Goal: Task Accomplishment & Management: Manage account settings

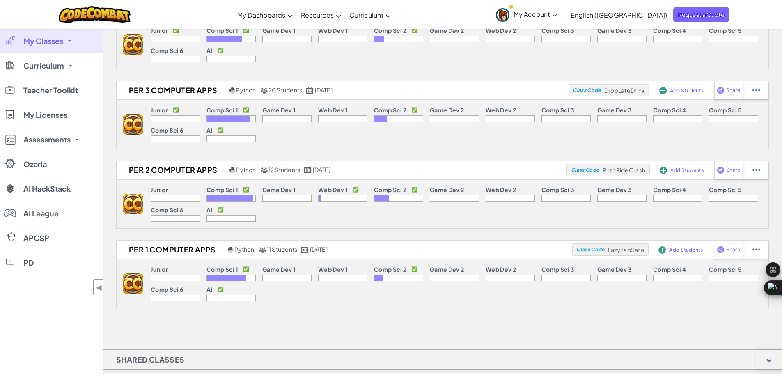
scroll to position [144, 0]
click at [58, 48] on link "My Classes" at bounding box center [51, 41] width 103 height 25
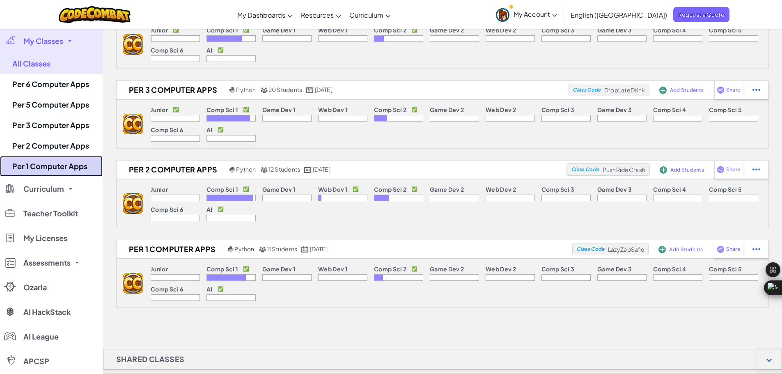
click at [33, 170] on link "Per 1 Computer Apps" at bounding box center [51, 166] width 103 height 21
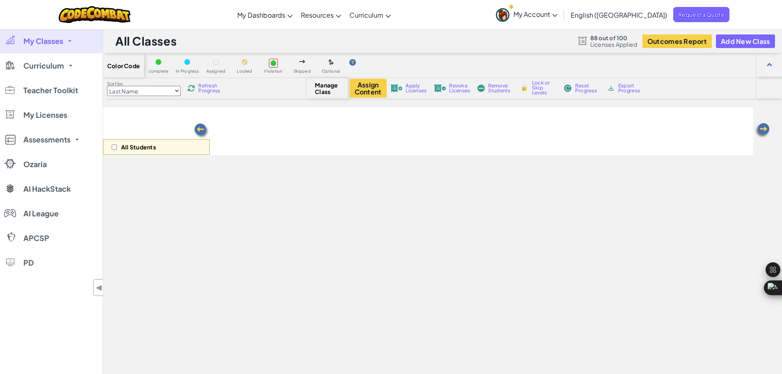
select select "5632661322961295f9428638"
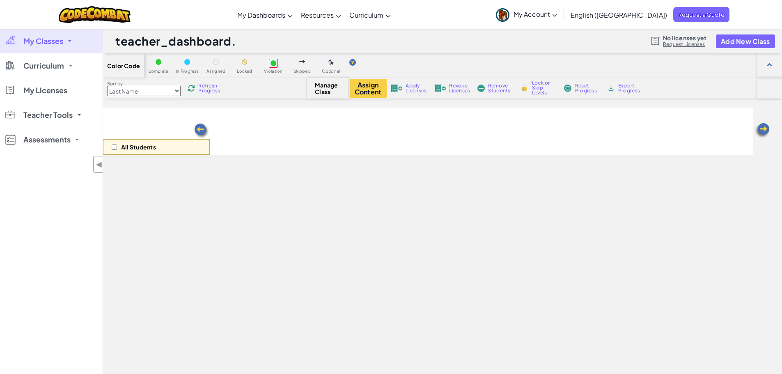
select select "5632661322961295f9428638"
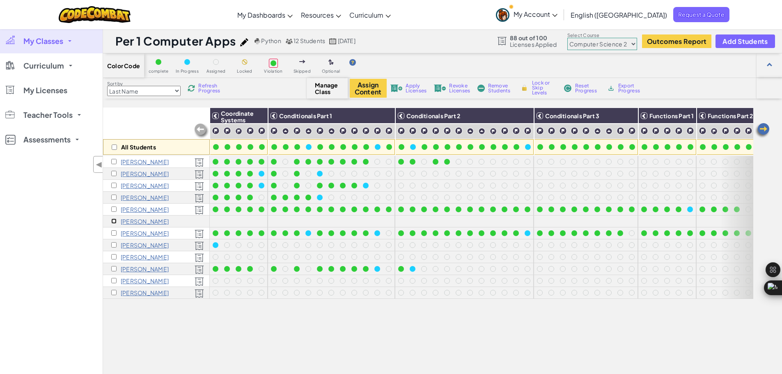
click at [113, 221] on input "checkbox" at bounding box center [113, 220] width 5 height 5
checkbox input "true"
click at [414, 87] on span "Apply Licenses" at bounding box center [416, 88] width 21 height 10
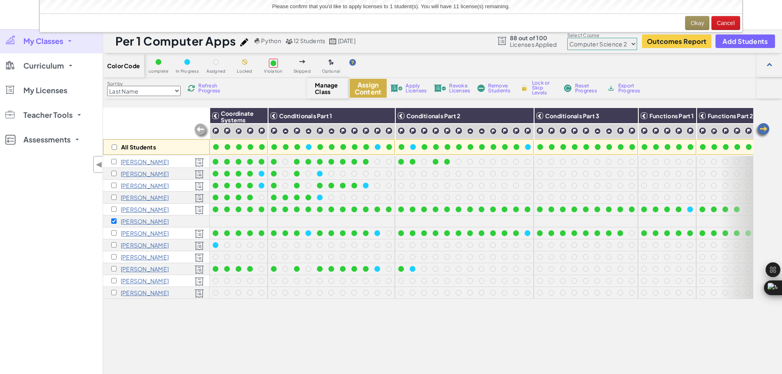
click at [373, 84] on button "Assign Content" at bounding box center [368, 88] width 37 height 19
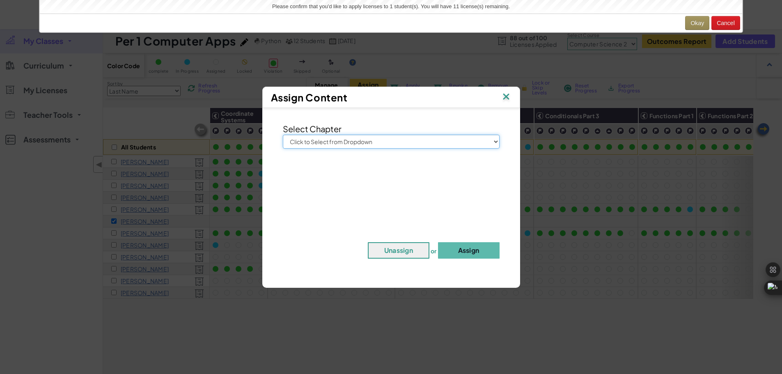
click at [370, 142] on select "Click to Select from Dropdown Junior Introduction to Computer Science Game Deve…" at bounding box center [391, 142] width 217 height 14
select select "Introduction to Computer Science"
click at [283, 135] on select "Click to Select from Dropdown Junior Introduction to Computer Science Game Deve…" at bounding box center [391, 142] width 217 height 14
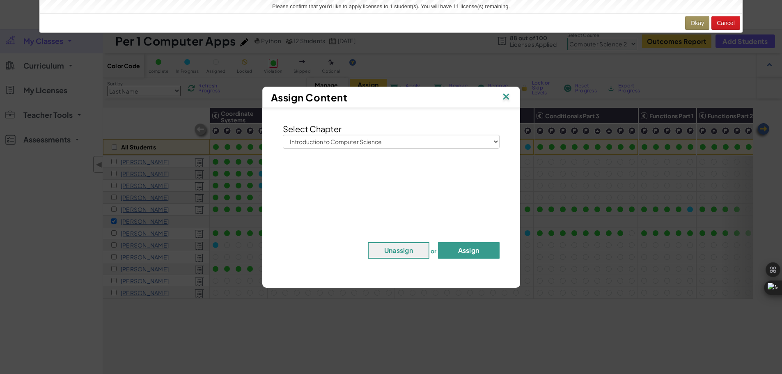
click at [450, 250] on button "Assign" at bounding box center [469, 250] width 62 height 16
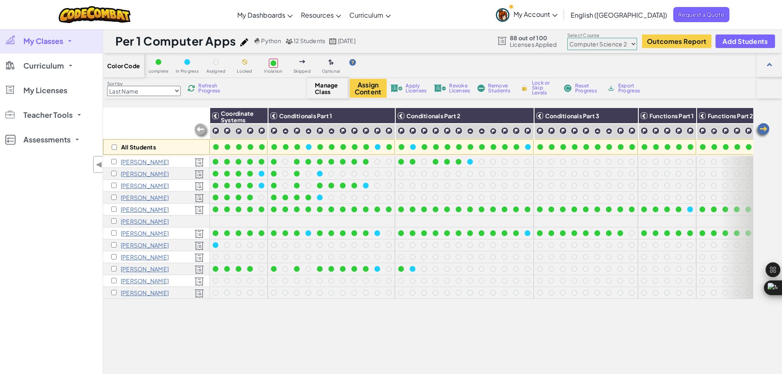
click at [611, 46] on select "Junior Introduction to Computer Science Game Development 1 Web Development 1 Co…" at bounding box center [602, 44] width 70 height 12
select select "560f1a9f22961295f9427742"
click at [568, 38] on select "Junior Introduction to Computer Science Game Development 1 Web Development 1 Co…" at bounding box center [602, 44] width 70 height 12
